Goal: Information Seeking & Learning: Learn about a topic

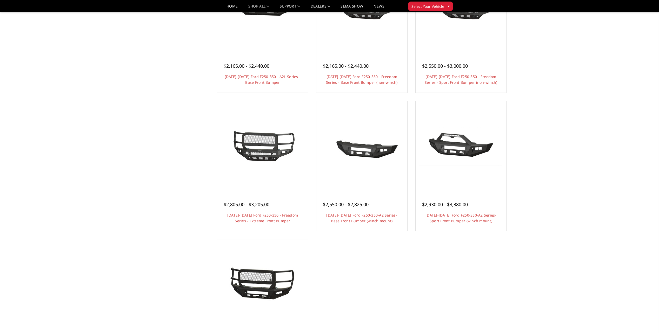
scroll to position [286, 0]
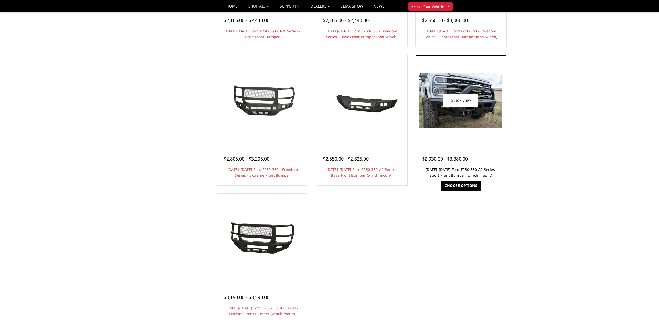
click at [477, 171] on link "2023-2025 Ford F250-350-A2 Series-Sport Front Bumper (winch mount)" at bounding box center [460, 172] width 71 height 11
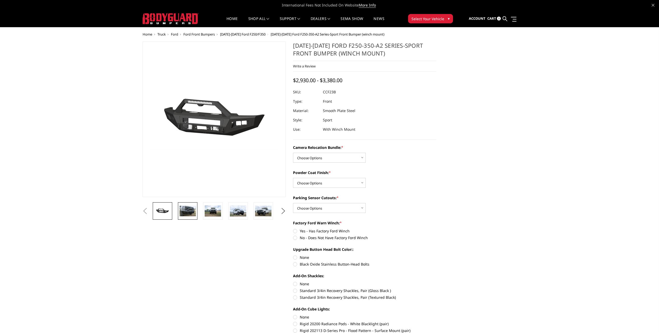
click at [182, 212] on img at bounding box center [187, 211] width 16 height 11
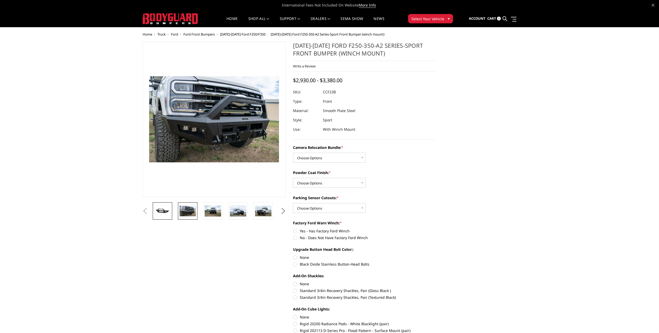
click at [169, 206] on link at bounding box center [162, 211] width 19 height 17
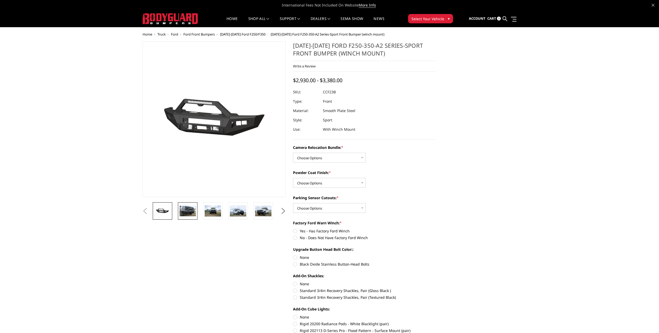
click at [185, 215] on img at bounding box center [187, 211] width 16 height 11
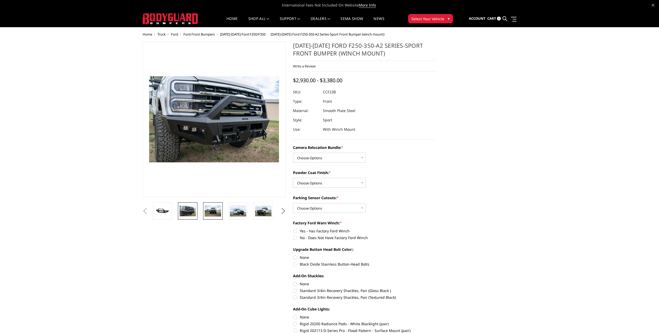
click at [221, 216] on img at bounding box center [213, 211] width 16 height 11
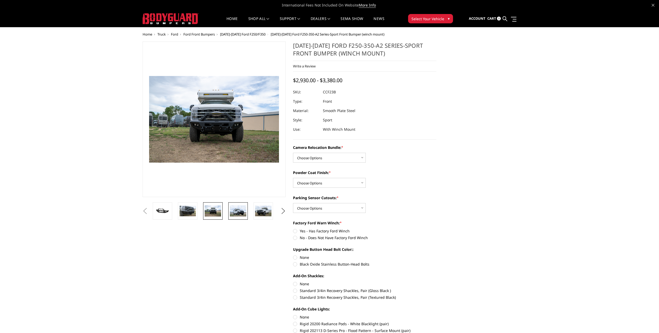
click at [235, 216] on img at bounding box center [238, 211] width 16 height 11
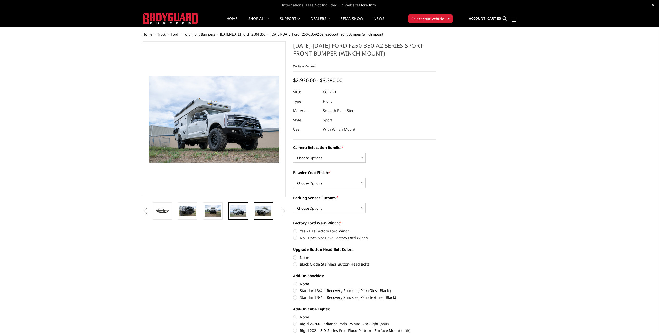
click at [271, 213] on img at bounding box center [263, 211] width 16 height 11
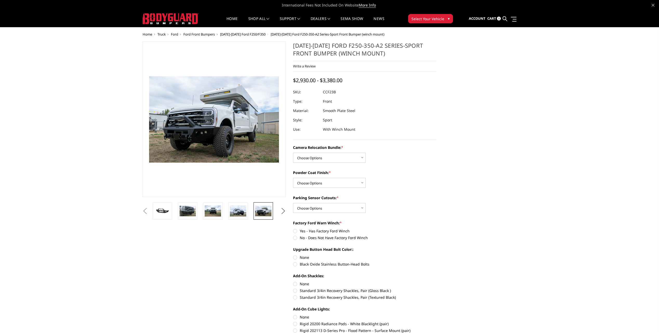
click at [286, 212] on button "Next" at bounding box center [283, 211] width 8 height 8
click at [262, 211] on img at bounding box center [263, 211] width 16 height 11
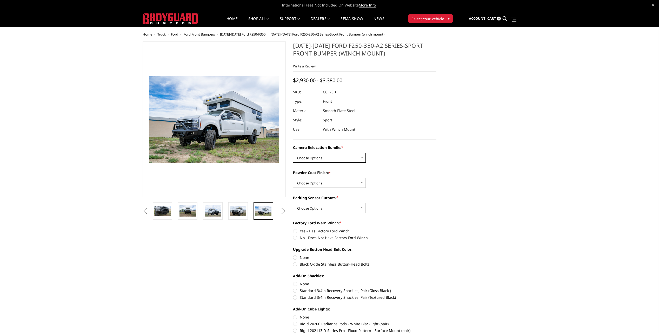
click at [355, 156] on select "Choose Options WITHOUT Camera Relocation Bundle WITH Camera Relocation Bundle" at bounding box center [329, 158] width 73 height 10
select select "2614"
click at [293, 153] on select "Choose Options WITHOUT Camera Relocation Bundle WITH Camera Relocation Bundle" at bounding box center [329, 158] width 73 height 10
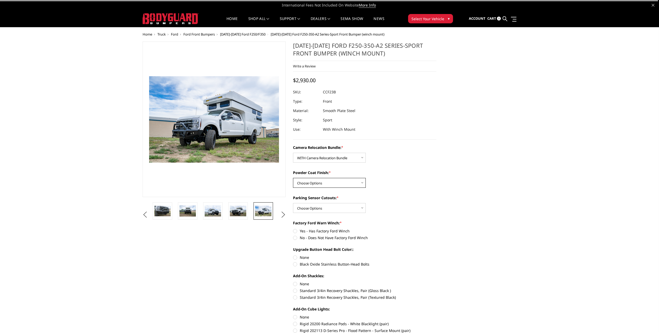
click at [335, 184] on select "Choose Options Textured Black Powder Coat Bare Metal" at bounding box center [329, 183] width 73 height 10
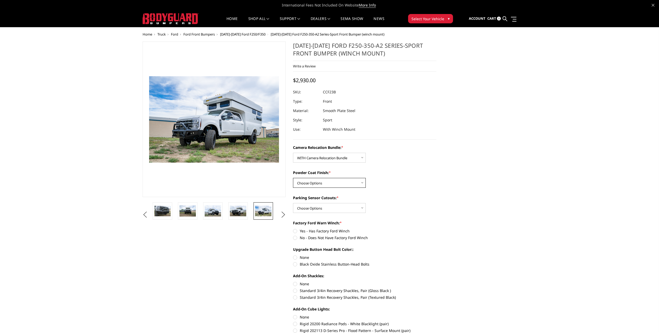
select select "2612"
click at [293, 178] on select "Choose Options Textured Black Powder Coat Bare Metal" at bounding box center [329, 183] width 73 height 10
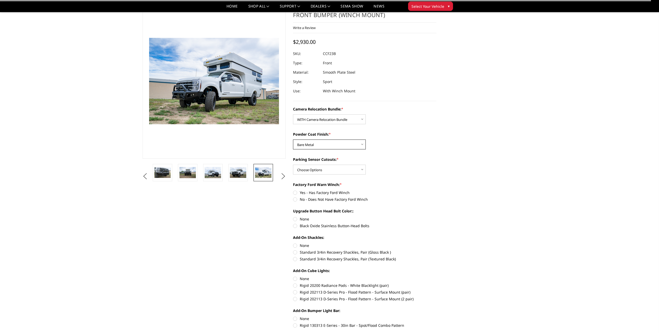
scroll to position [52, 0]
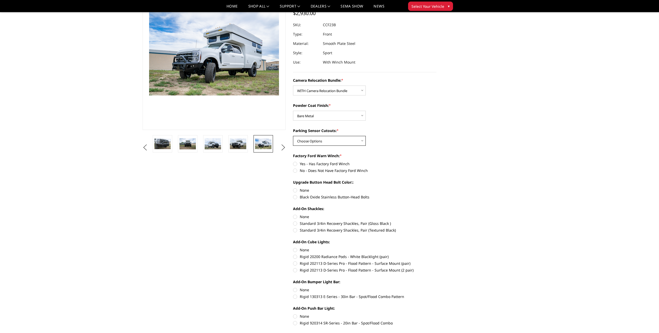
click at [334, 141] on select "Choose Options Yes - With Parking Sensor Cutouts No - Without Parking Sensor Cu…" at bounding box center [329, 141] width 73 height 10
select select "2611"
click at [293, 136] on select "Choose Options Yes - With Parking Sensor Cutouts No - Without Parking Sensor Cu…" at bounding box center [329, 141] width 73 height 10
click at [297, 171] on label "No - Does Not Have Factory Ford Winch" at bounding box center [364, 170] width 143 height 5
click at [436, 161] on input "No - Does Not Have Factory Ford Winch" at bounding box center [436, 161] width 0 height 0
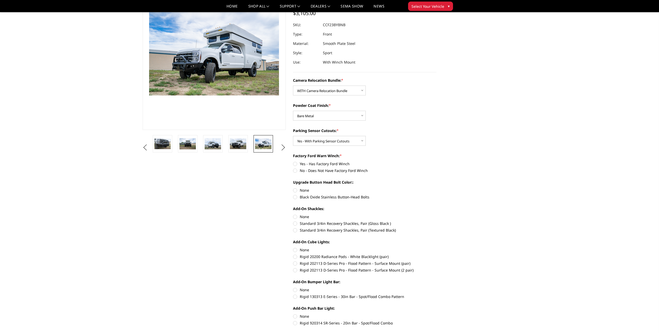
radio input "true"
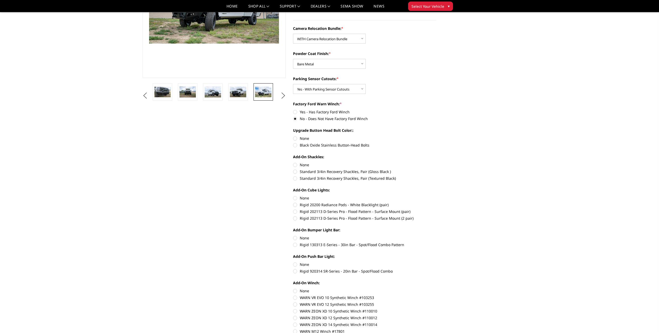
click at [329, 147] on label "Black Oxide Stainless Button-Head Bolts" at bounding box center [364, 145] width 143 height 5
click at [436, 136] on input "Black Oxide Stainless Button-Head Bolts" at bounding box center [436, 136] width 0 height 0
radio input "true"
click at [293, 165] on label "None" at bounding box center [364, 164] width 143 height 5
click at [293, 163] on input "None" at bounding box center [293, 162] width 0 height 0
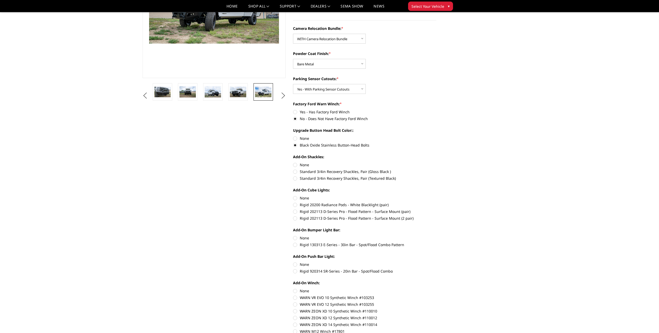
radio input "true"
click at [295, 198] on label "None" at bounding box center [364, 198] width 143 height 5
click at [293, 196] on input "None" at bounding box center [293, 196] width 0 height 0
radio input "true"
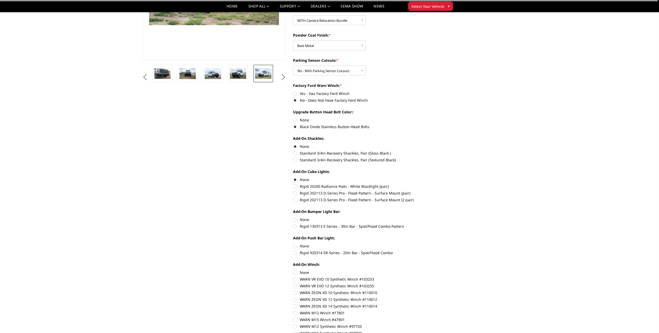
scroll to position [182, 0]
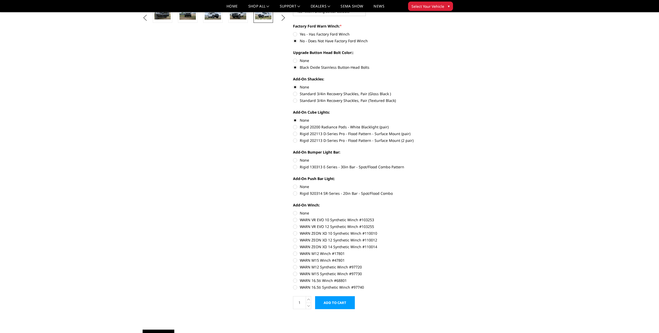
click at [295, 161] on label "None" at bounding box center [364, 160] width 143 height 5
click at [293, 158] on input "None" at bounding box center [293, 158] width 0 height 0
radio input "true"
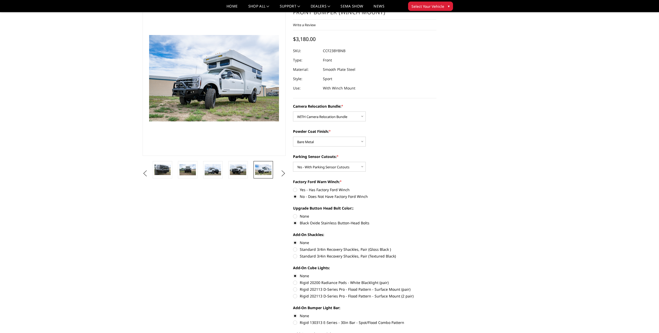
scroll to position [0, 0]
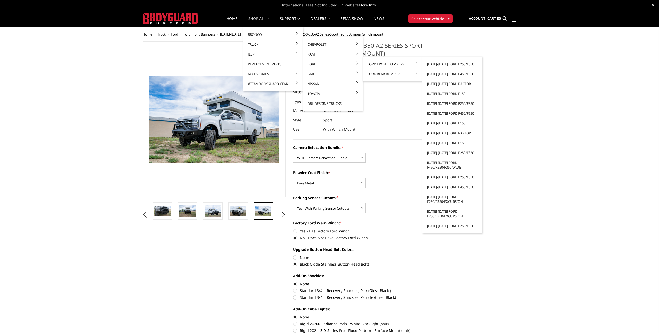
click at [392, 64] on link "Ford Front Bumpers" at bounding box center [393, 64] width 56 height 10
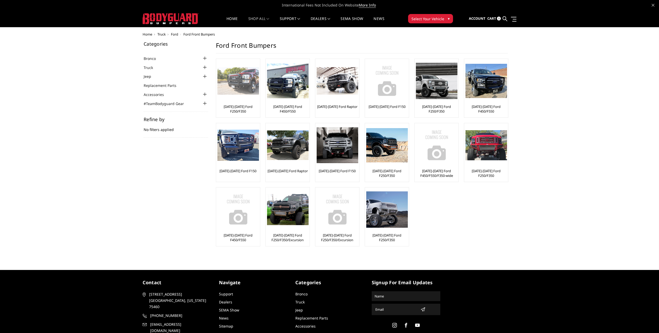
click at [239, 110] on link "[DATE]-[DATE] Ford F250/F350" at bounding box center [237, 108] width 41 height 9
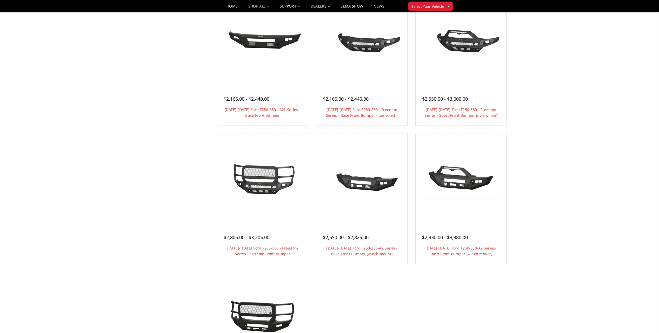
scroll to position [208, 0]
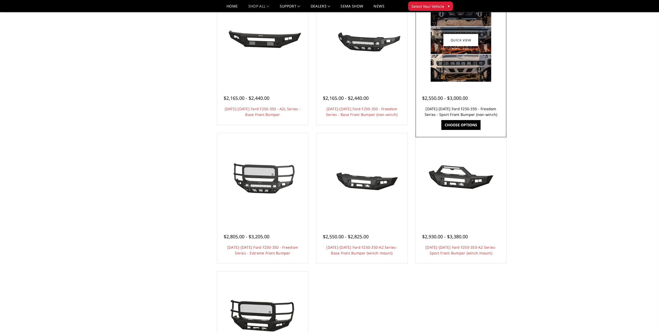
click at [473, 113] on link "[DATE]-[DATE] Ford F250-350 - Freedom Series - Sport Front Bumper (non-winch)" at bounding box center [461, 111] width 73 height 11
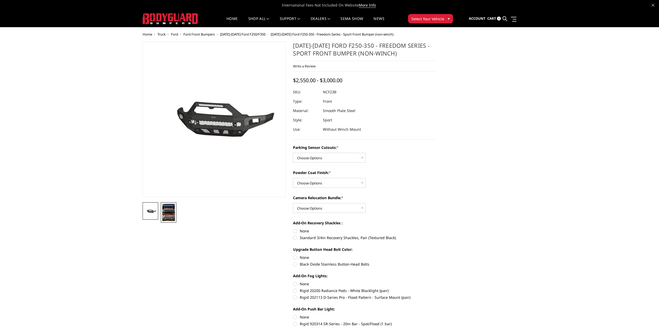
click at [167, 213] on img at bounding box center [168, 212] width 12 height 17
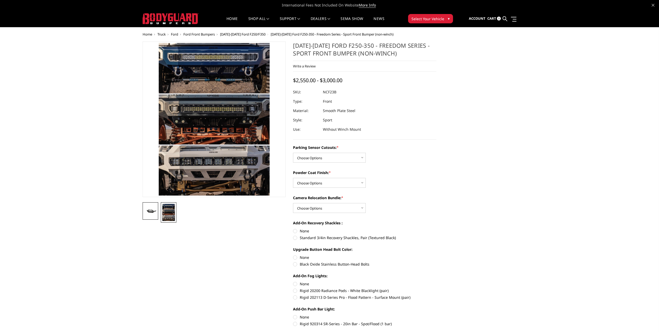
click at [151, 213] on img at bounding box center [150, 211] width 12 height 6
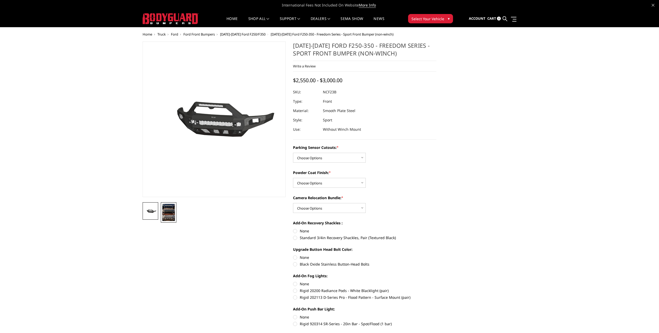
click at [168, 213] on img at bounding box center [168, 212] width 12 height 17
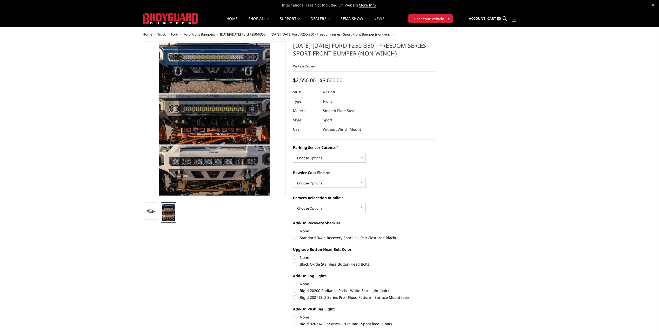
click at [384, 18] on link "News" at bounding box center [378, 22] width 11 height 10
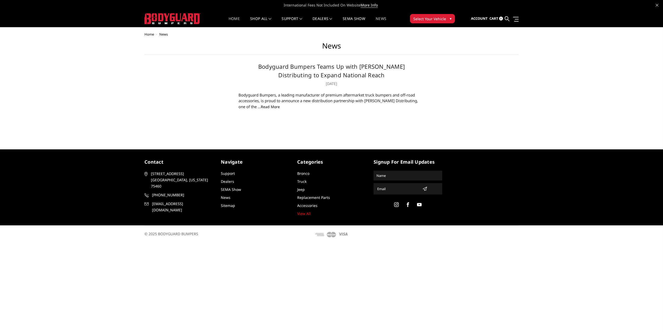
click at [232, 19] on link "Home" at bounding box center [233, 22] width 11 height 10
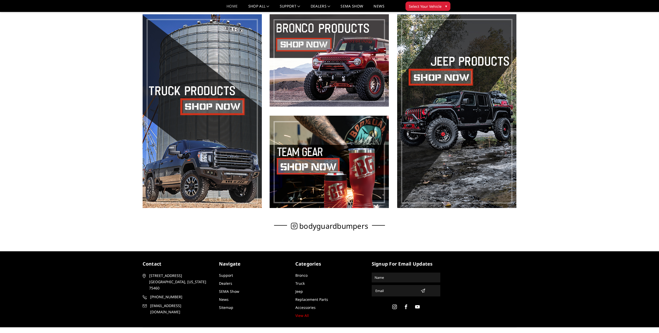
scroll to position [361, 0]
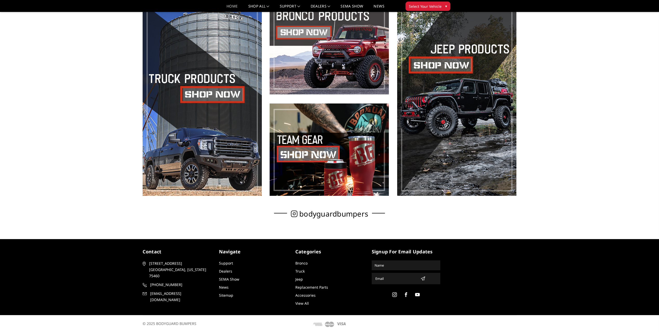
click at [306, 303] on link "View All" at bounding box center [302, 303] width 14 height 5
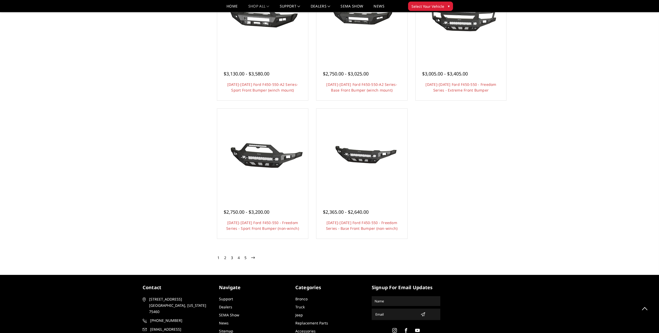
scroll to position [2285, 0]
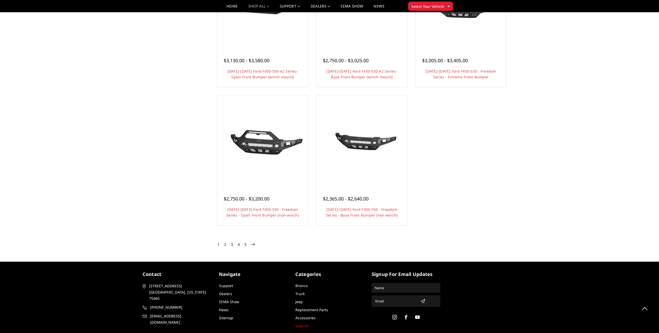
click at [225, 245] on link "2" at bounding box center [225, 245] width 5 height 6
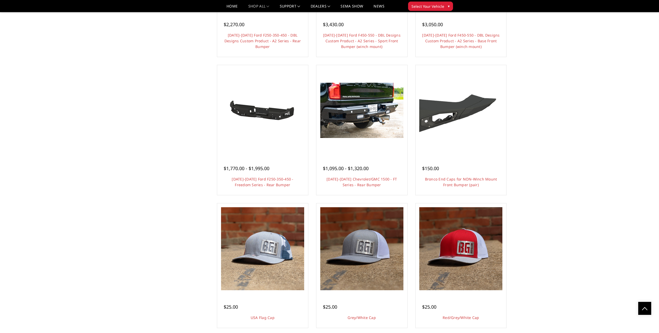
scroll to position [1013, 0]
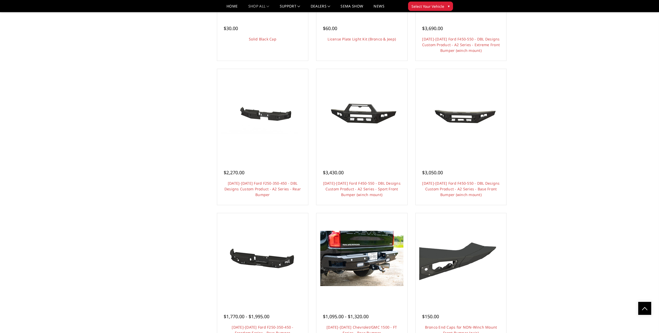
click at [428, 9] on span "Select Your Vehicle" at bounding box center [427, 6] width 33 height 5
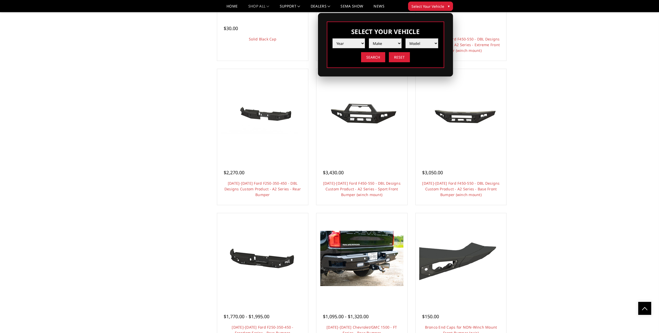
click at [354, 45] on select "Year 2025 2024 2023 2022 2021 2020 2019 2018 2017 2016 2015 2014 2013 2012 2011…" at bounding box center [348, 43] width 33 height 10
select select "yr_2024"
click at [332, 38] on select "Year 2025 2024 2023 2022 2021 2020 2019 2018 2017 2016 2015 2014 2013 2012 2011…" at bounding box center [348, 43] width 33 height 10
click at [382, 46] on select "Make Chevrolet Ford GMC Ram Toyota" at bounding box center [385, 43] width 33 height 10
select select "mk_ford"
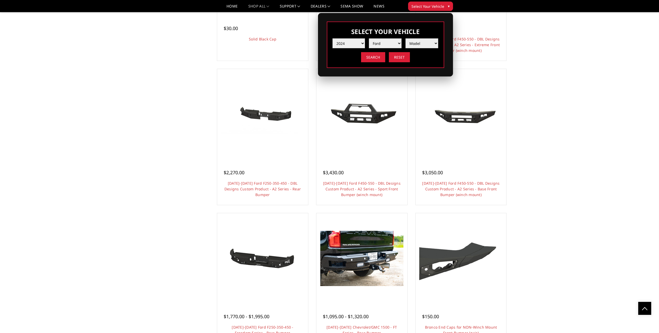
click at [369, 38] on select "Make Chevrolet Ford GMC Ram Toyota" at bounding box center [385, 43] width 33 height 10
click at [420, 43] on select "Model F150 F150 Raptor F250 / F350 F450 F550" at bounding box center [421, 43] width 33 height 10
select select "md_f250-f350"
click at [405, 38] on select "Model F150 F150 Raptor F250 / F350 F450 F550" at bounding box center [421, 43] width 33 height 10
click at [375, 55] on input "Search" at bounding box center [373, 57] width 24 height 10
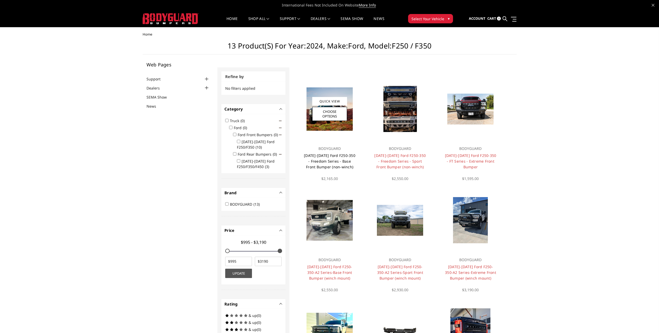
click at [333, 161] on link "[DATE]-[DATE] Ford F250-350 - Freedom Series - Base Front Bumper (non-winch)" at bounding box center [329, 161] width 51 height 16
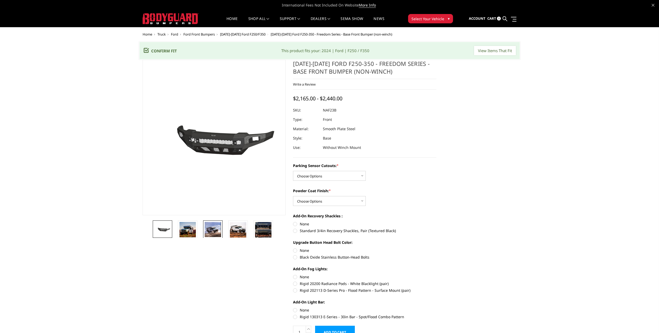
click at [210, 237] on img at bounding box center [213, 229] width 16 height 15
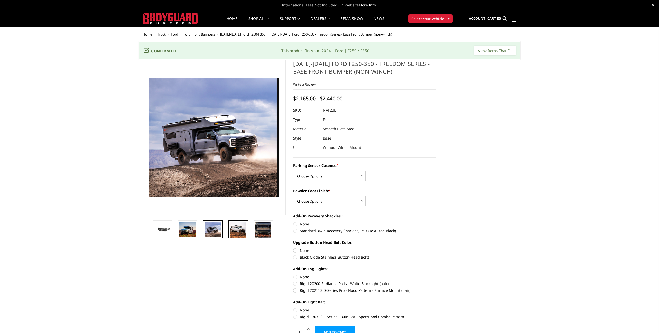
click at [229, 231] on link at bounding box center [237, 230] width 19 height 19
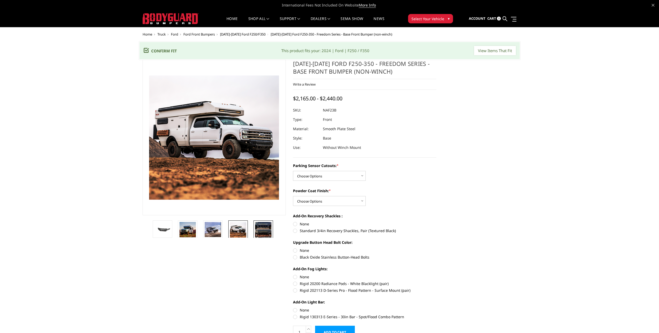
click at [269, 225] on img at bounding box center [263, 233] width 16 height 23
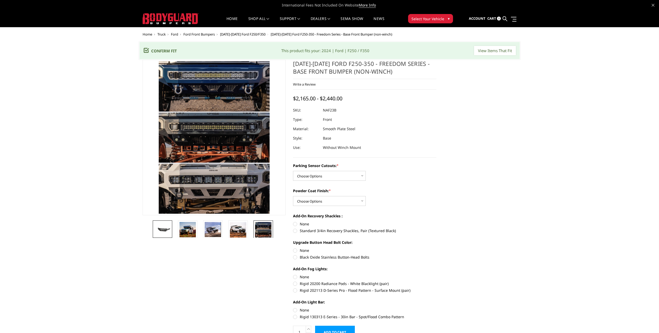
click at [161, 229] on img at bounding box center [162, 230] width 16 height 8
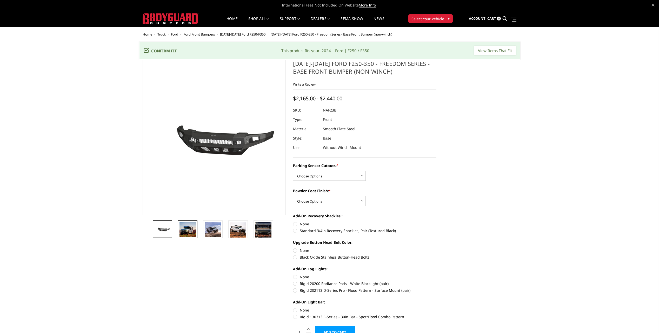
click at [191, 232] on img at bounding box center [187, 229] width 16 height 15
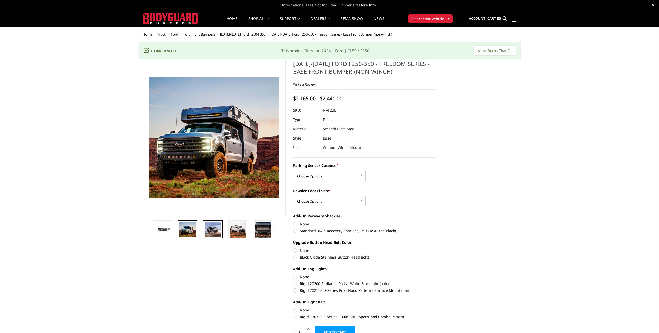
click at [214, 230] on img at bounding box center [213, 229] width 16 height 15
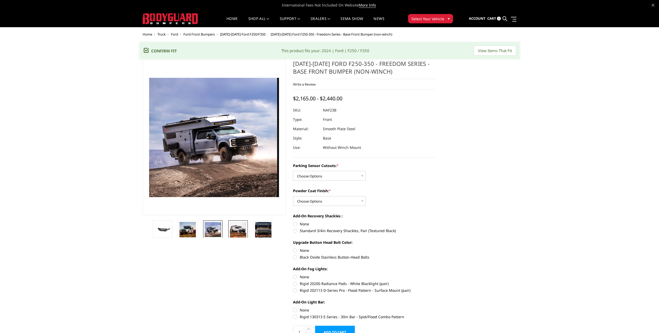
click at [231, 230] on img at bounding box center [238, 230] width 16 height 16
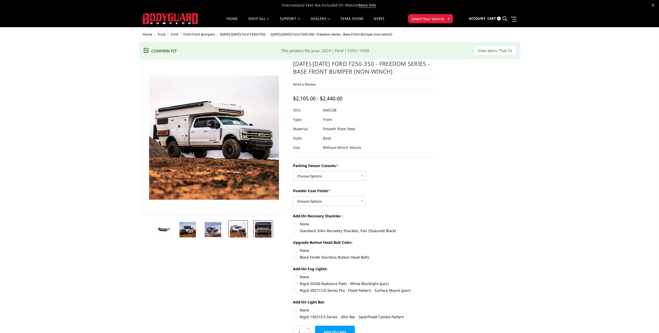
click at [263, 232] on img at bounding box center [263, 233] width 16 height 23
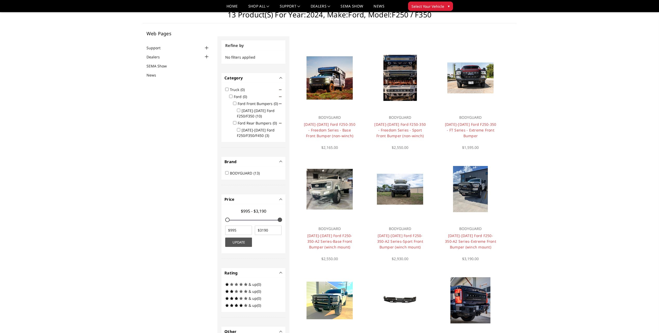
scroll to position [16, 0]
click at [467, 127] on link "[DATE]-[DATE] Ford F250-350 - FT Series - Extreme Front Bumper" at bounding box center [470, 130] width 51 height 16
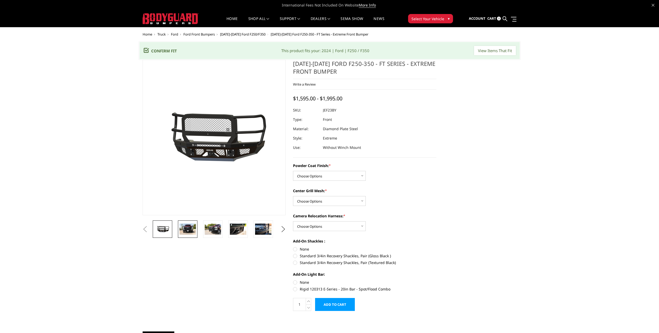
click at [191, 230] on img at bounding box center [187, 229] width 16 height 11
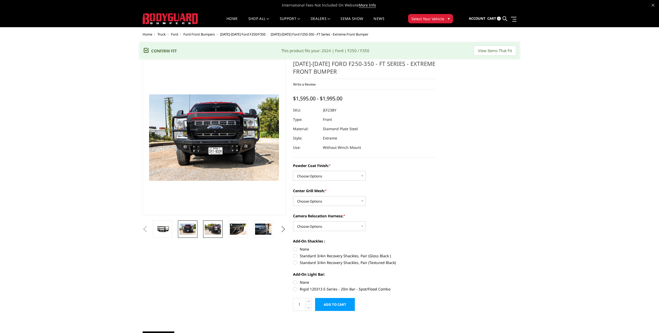
click at [212, 229] on img at bounding box center [213, 229] width 16 height 11
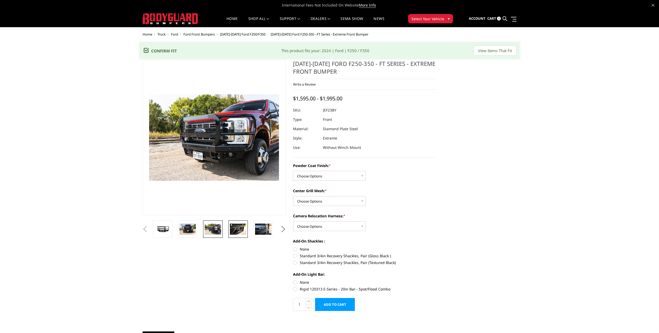
click at [236, 229] on img at bounding box center [238, 229] width 16 height 11
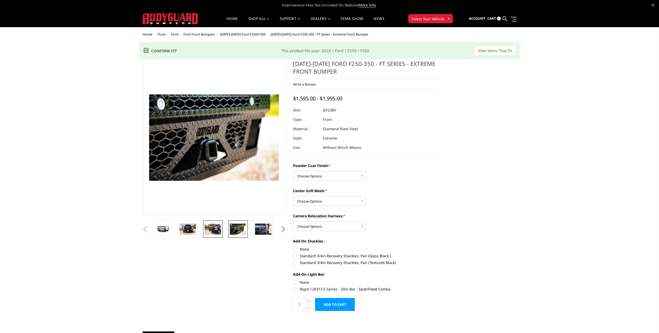
click at [209, 228] on img at bounding box center [213, 229] width 16 height 11
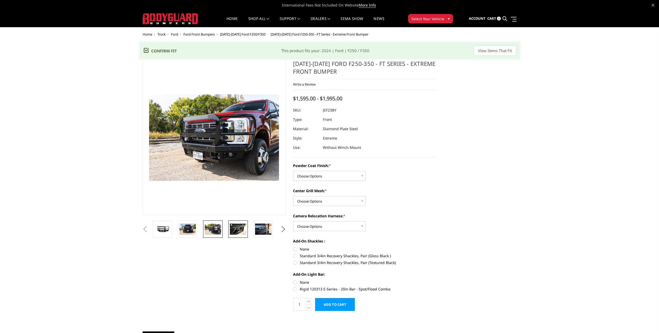
click at [234, 229] on img at bounding box center [238, 229] width 16 height 11
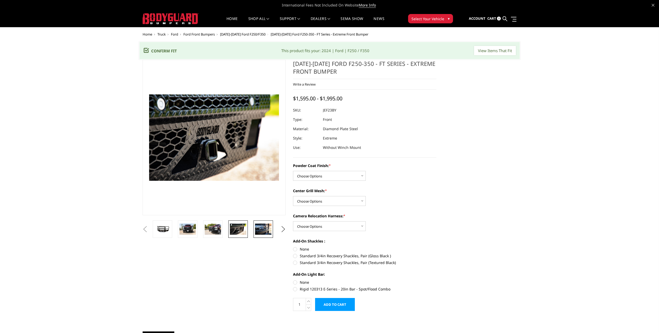
click at [261, 229] on img at bounding box center [263, 229] width 16 height 11
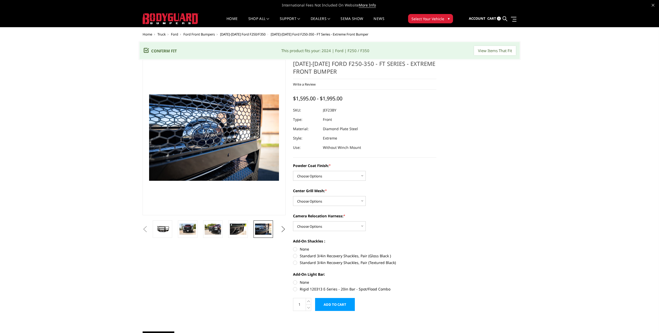
click at [282, 231] on button "Next" at bounding box center [283, 230] width 8 height 8
click at [268, 230] on img at bounding box center [263, 229] width 16 height 11
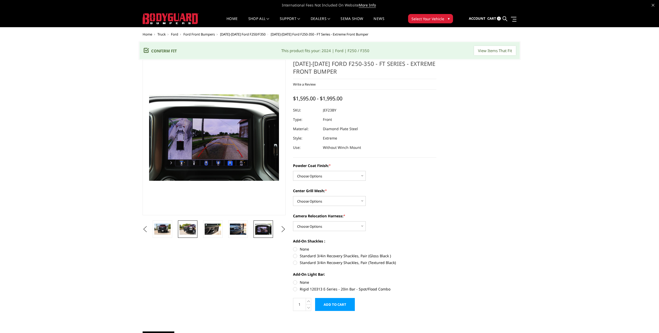
click at [187, 229] on img at bounding box center [187, 229] width 16 height 11
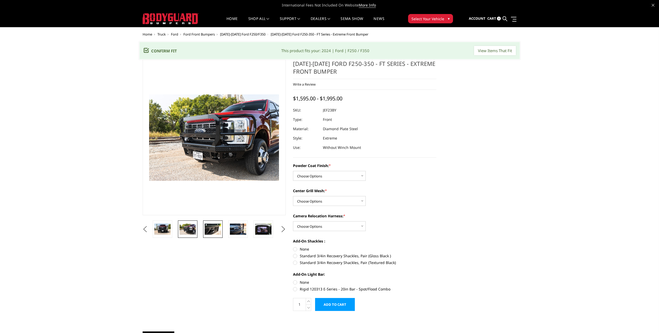
click at [220, 231] on img at bounding box center [213, 229] width 16 height 11
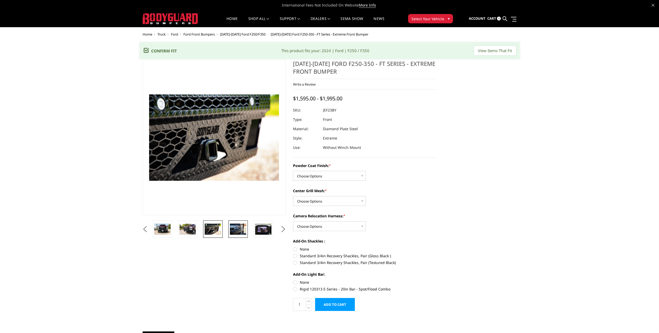
click at [244, 230] on img at bounding box center [238, 229] width 16 height 11
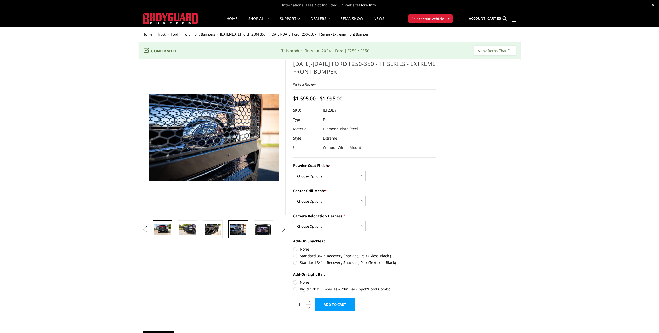
click at [164, 228] on img at bounding box center [162, 229] width 16 height 11
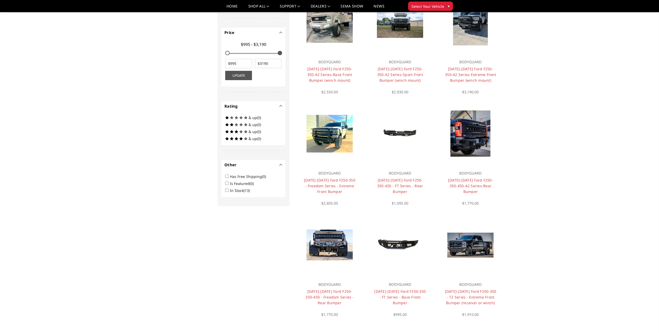
scroll to position [223, 0]
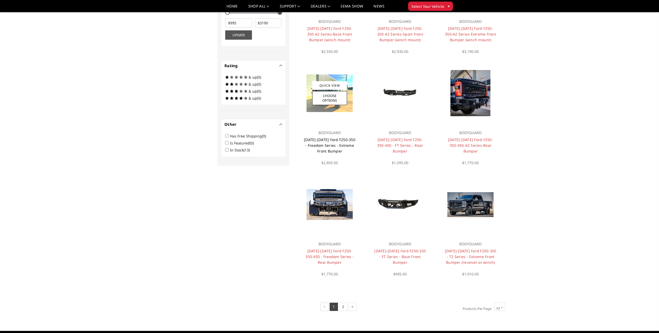
click at [339, 145] on link "2023-2025 Ford F250-350 - Freedom Series - Extreme Front Bumper" at bounding box center [329, 145] width 51 height 16
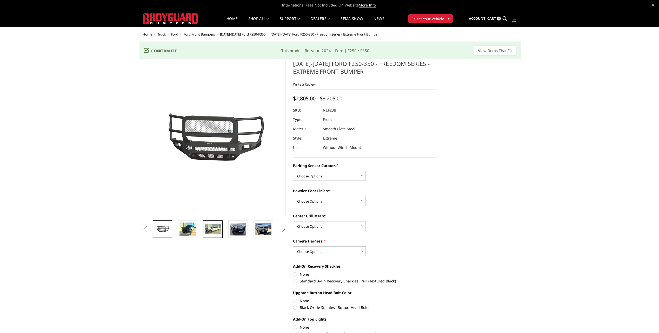
click at [220, 233] on img at bounding box center [213, 230] width 16 height 10
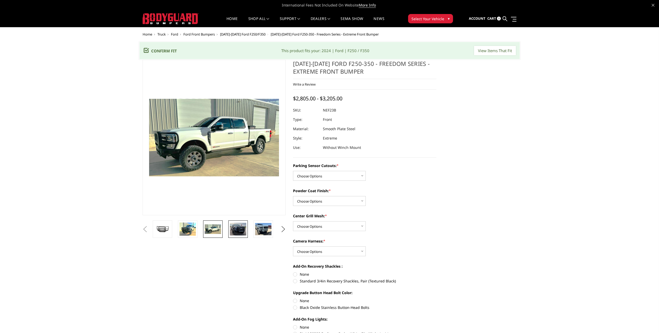
click at [235, 228] on img at bounding box center [238, 229] width 16 height 13
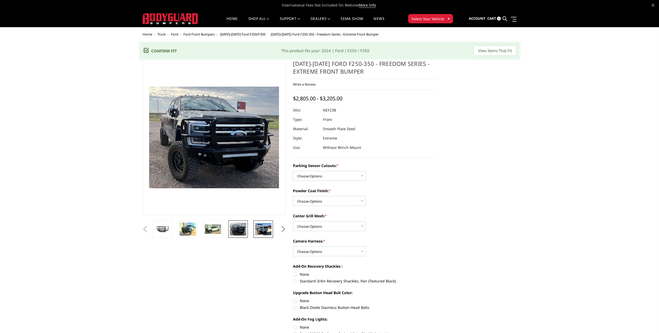
click at [261, 229] on img at bounding box center [263, 229] width 16 height 12
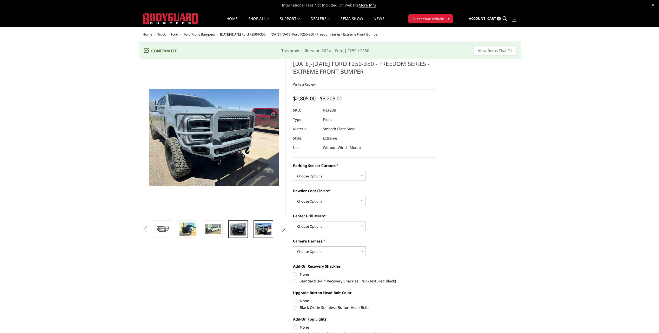
click at [232, 225] on img at bounding box center [238, 229] width 16 height 13
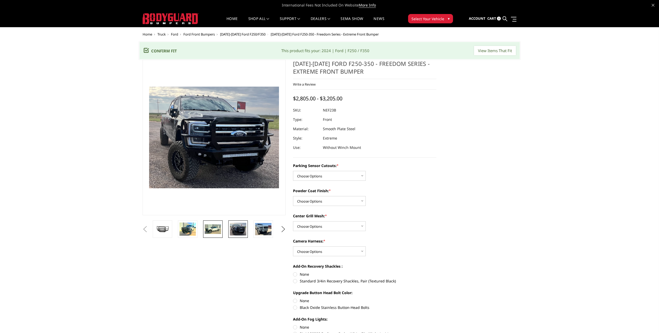
click at [209, 225] on img at bounding box center [213, 230] width 16 height 10
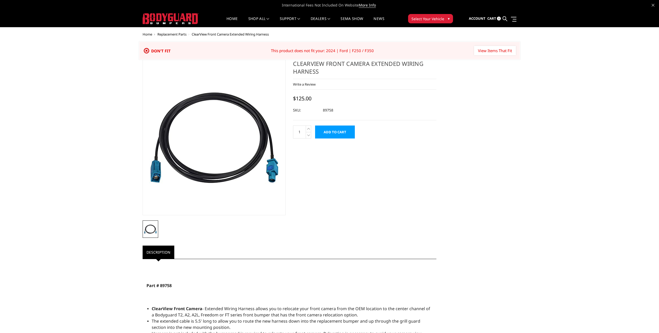
click at [565, 161] on div "Home Replacement Parts ClearView Front Camera Extended Wiring Harness Don't Fit…" at bounding box center [329, 208] width 659 height 353
click at [499, 48] on input "View Items That Fit" at bounding box center [495, 50] width 42 height 9
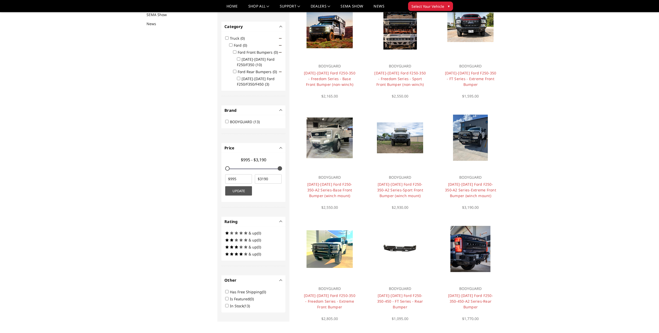
scroll to position [68, 0]
click at [395, 191] on link "[DATE]-[DATE] Ford F250-350-A2 Series-Sport Front Bumper (winch mount)" at bounding box center [400, 190] width 46 height 16
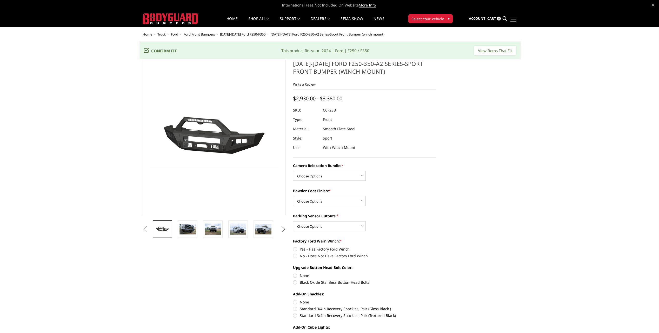
click at [514, 19] on link at bounding box center [512, 18] width 7 height 5
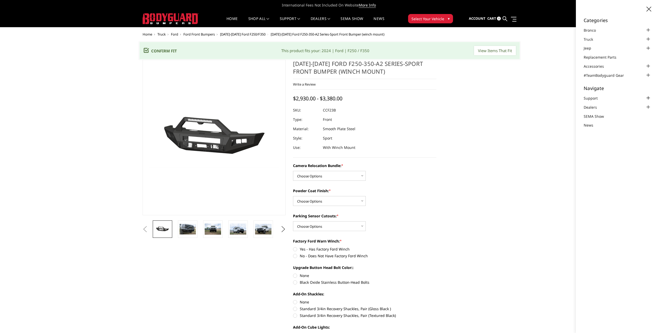
click at [650, 97] on div at bounding box center [648, 98] width 6 height 6
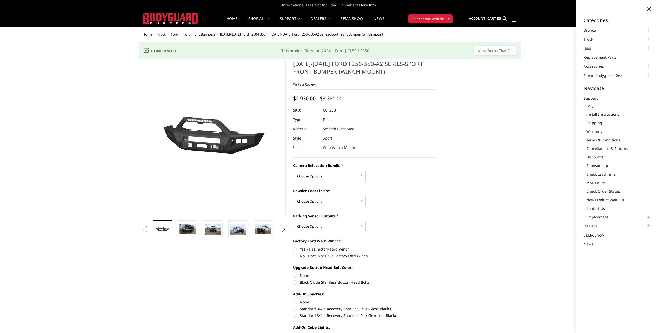
click at [613, 113] on link "Install Instructions" at bounding box center [618, 114] width 65 height 5
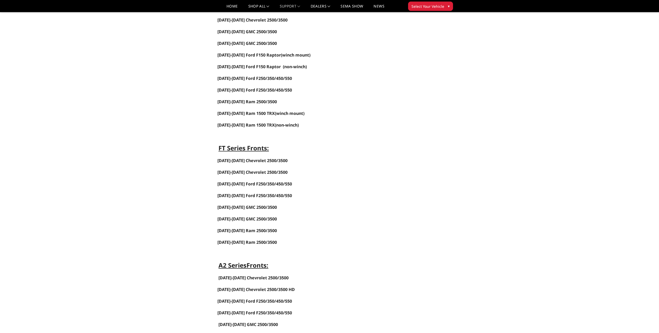
scroll to position [130, 0]
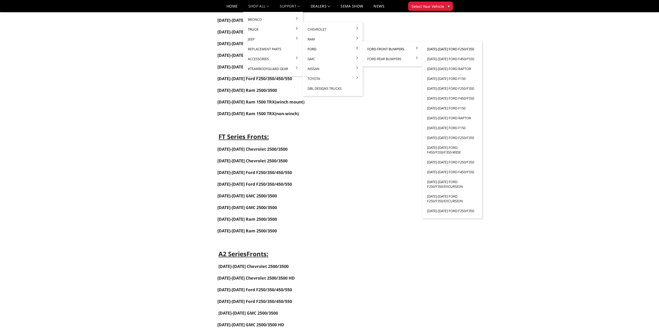
click at [466, 50] on link "[DATE]-[DATE] Ford F250/F350" at bounding box center [452, 49] width 56 height 10
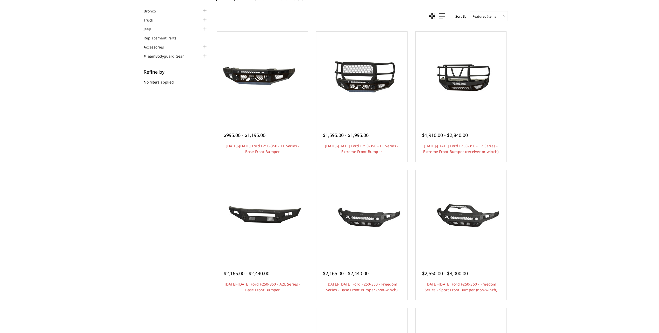
scroll to position [78, 0]
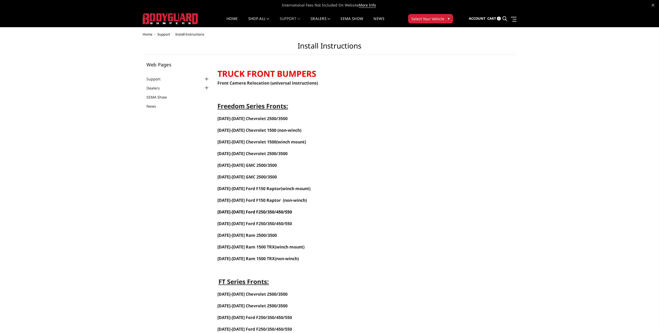
click at [274, 214] on span "2023-2025 Ford F250/350/450/550" at bounding box center [254, 212] width 75 height 6
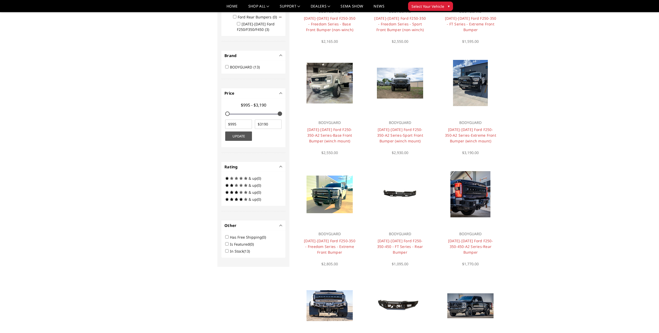
scroll to position [93, 0]
